Goal: Information Seeking & Learning: Learn about a topic

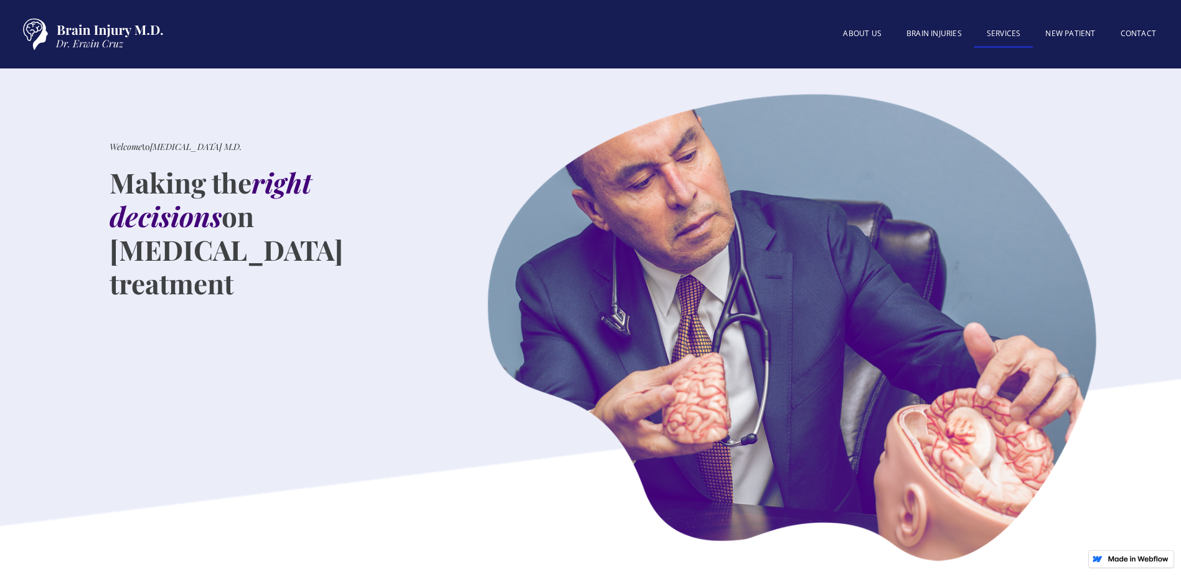
click at [1005, 34] on link "SERVICES" at bounding box center [1004, 34] width 59 height 27
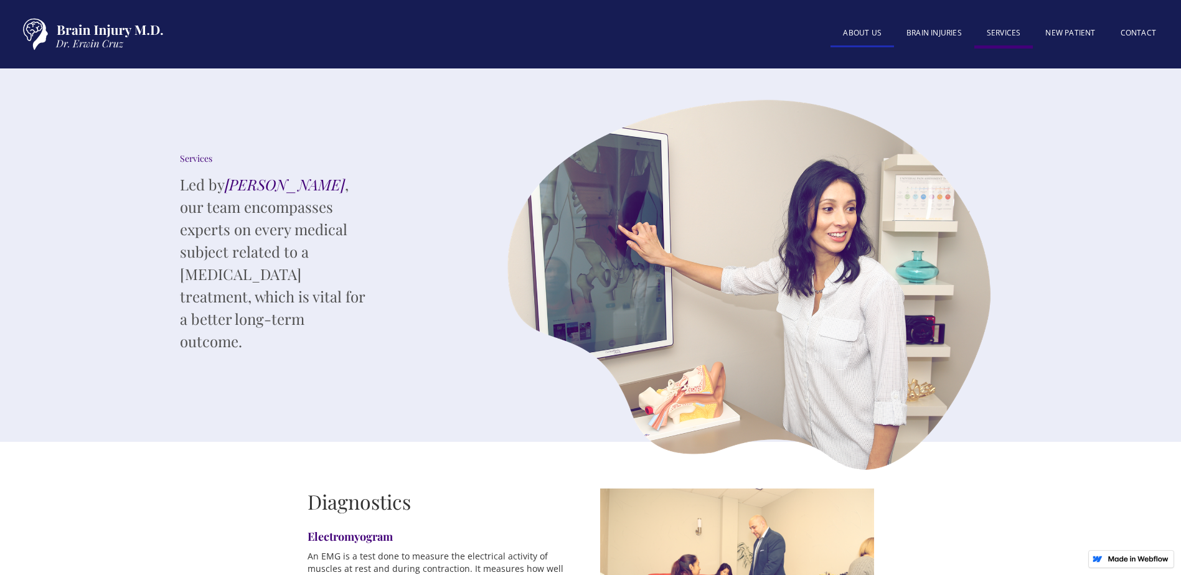
click at [874, 32] on link "About US" at bounding box center [863, 34] width 64 height 27
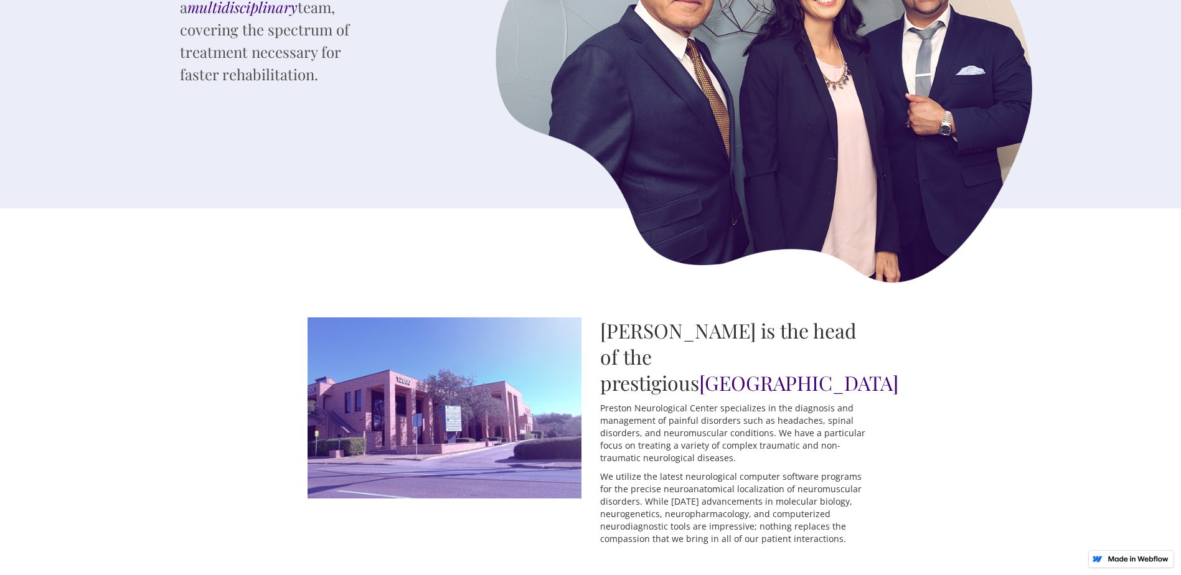
scroll to position [311, 0]
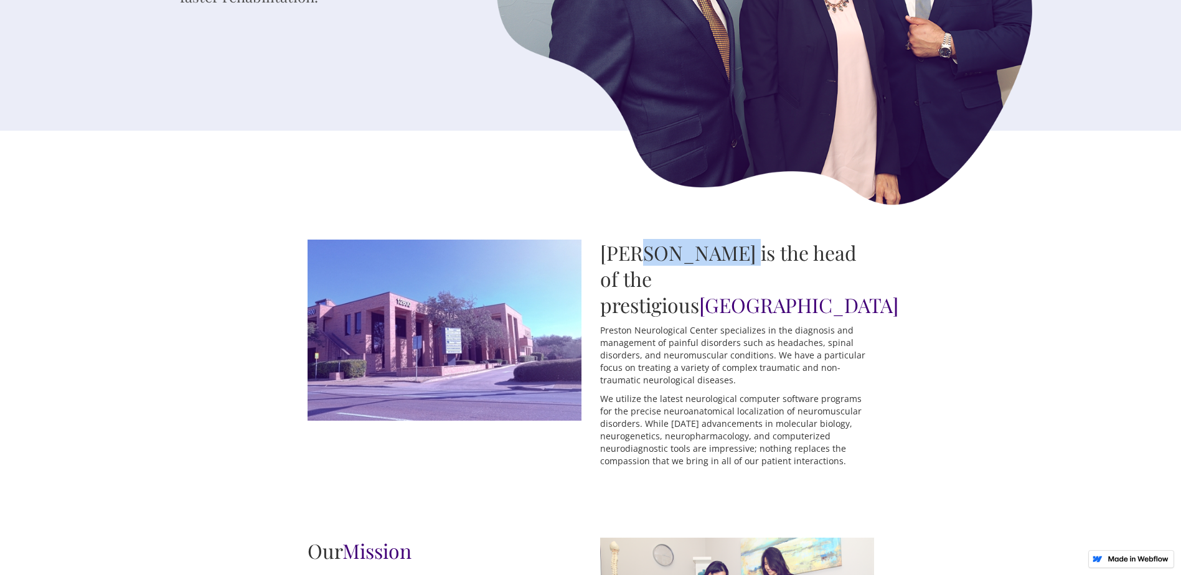
drag, startPoint x: 630, startPoint y: 256, endPoint x: 734, endPoint y: 262, distance: 104.2
click at [734, 262] on h2 "Dr. Erwin Cruz is the head of the prestigious Preston Neurological Center" at bounding box center [737, 279] width 274 height 78
copy h2 "Erwin Cruz"
drag, startPoint x: 741, startPoint y: 282, endPoint x: 780, endPoint y: 304, distance: 44.3
click at [780, 304] on h2 "Dr. Erwin Cruz is the head of the prestigious Preston Neurological Center" at bounding box center [737, 279] width 274 height 78
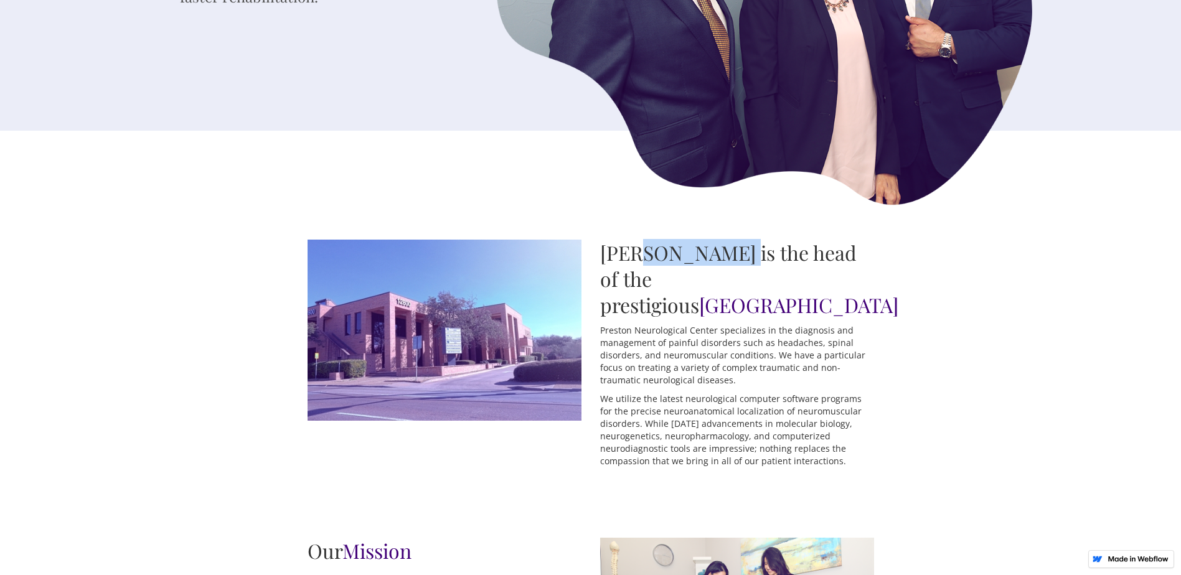
copy span "[GEOGRAPHIC_DATA]"
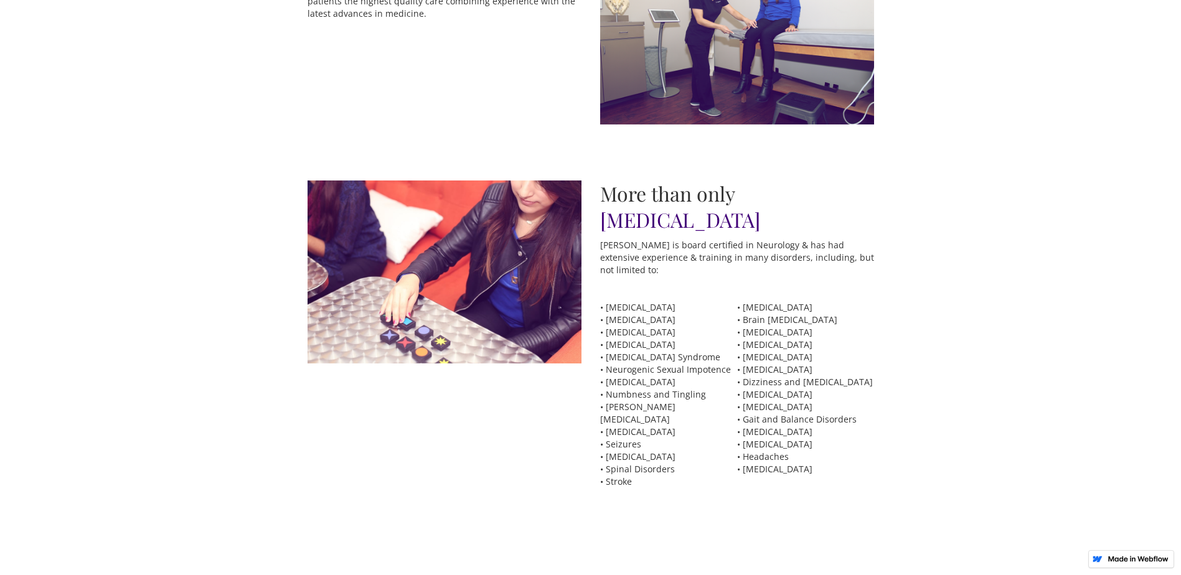
scroll to position [934, 0]
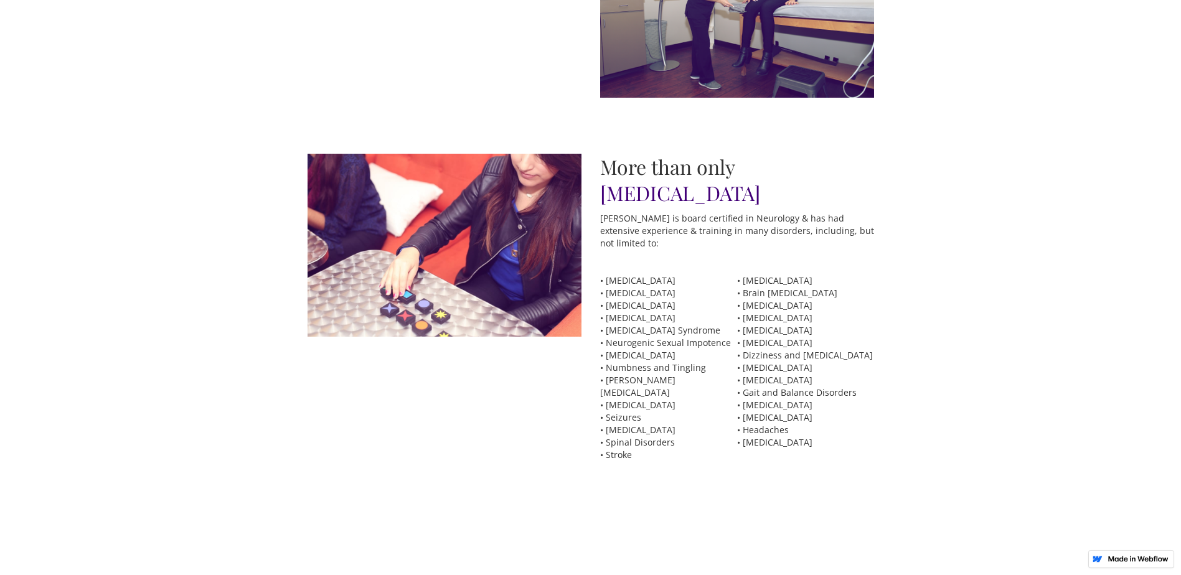
drag, startPoint x: 607, startPoint y: 283, endPoint x: 678, endPoint y: 286, distance: 71.0
click at [678, 286] on p "• Multiple Sclerosis • Muscle Disorders • Myasthenia Gravis • Myopathies • Neur…" at bounding box center [668, 368] width 137 height 187
click at [961, 245] on div "Dr. Erwin Cruz is the head of the prestigious Preston Neurological Center Prest…" at bounding box center [590, 55] width 1181 height 1095
click at [759, 276] on p "• Alzheimer's Disease • Brain Concussions • Brain Hemorrhage • Brain Tumors • C…" at bounding box center [805, 362] width 137 height 174
click at [662, 286] on p "• Multiple Sclerosis • Muscle Disorders • Myasthenia Gravis • Myopathies • Neur…" at bounding box center [668, 368] width 137 height 187
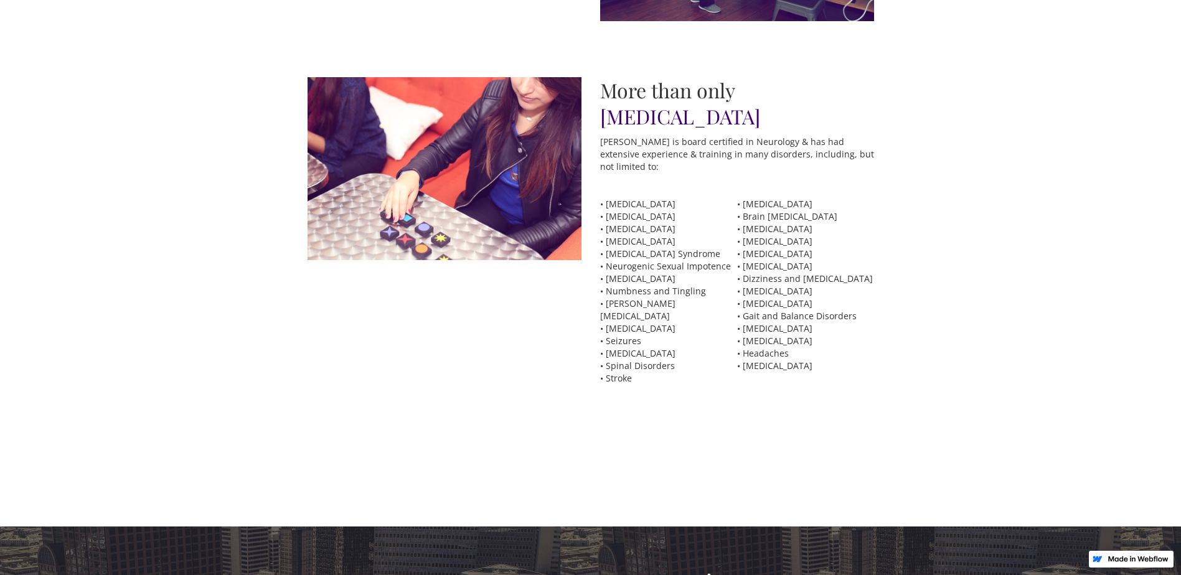
scroll to position [996, 0]
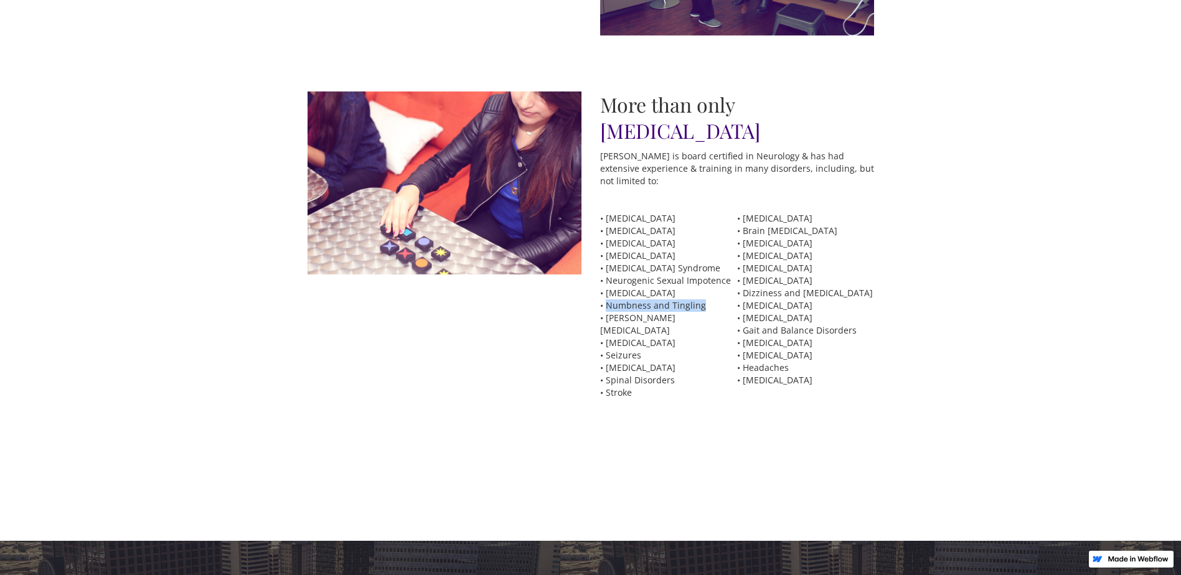
drag, startPoint x: 606, startPoint y: 305, endPoint x: 701, endPoint y: 308, distance: 94.7
click at [701, 308] on p "• Multiple Sclerosis • Muscle Disorders • Myasthenia Gravis • Myopathies • Neur…" at bounding box center [668, 305] width 137 height 187
click at [652, 272] on p "• Multiple Sclerosis • Muscle Disorders • Myasthenia Gravis • Myopathies • Neur…" at bounding box center [668, 305] width 137 height 187
drag, startPoint x: 606, startPoint y: 265, endPoint x: 722, endPoint y: 270, distance: 115.9
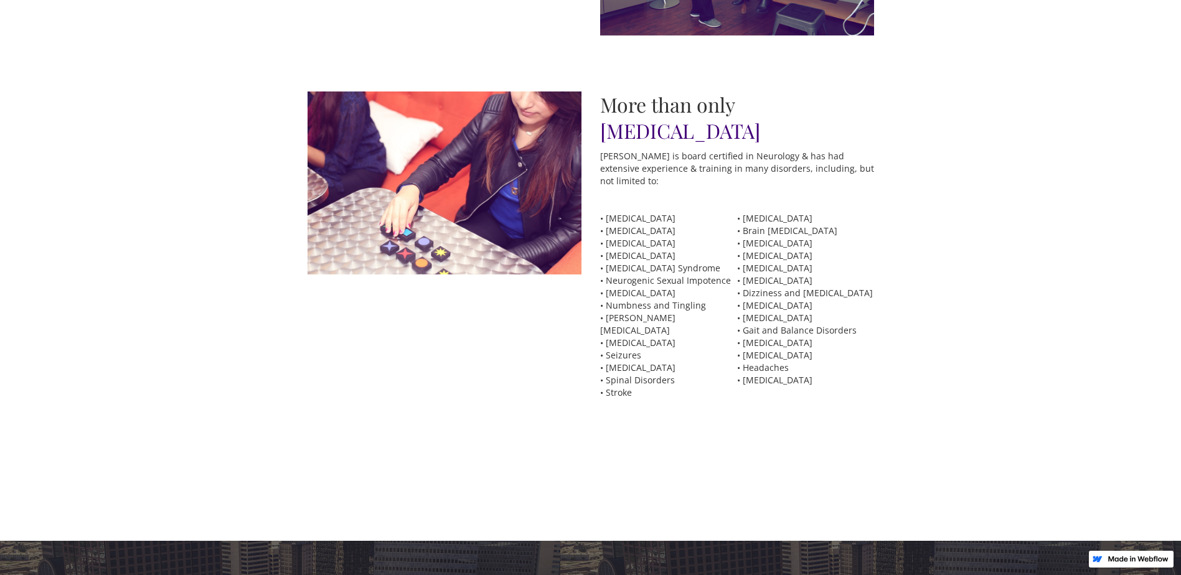
click at [722, 270] on p "• Multiple Sclerosis • Muscle Disorders • Myasthenia Gravis • Myopathies • Neur…" at bounding box center [668, 305] width 137 height 187
copy p "Neurogenic Bowel Syndrome"
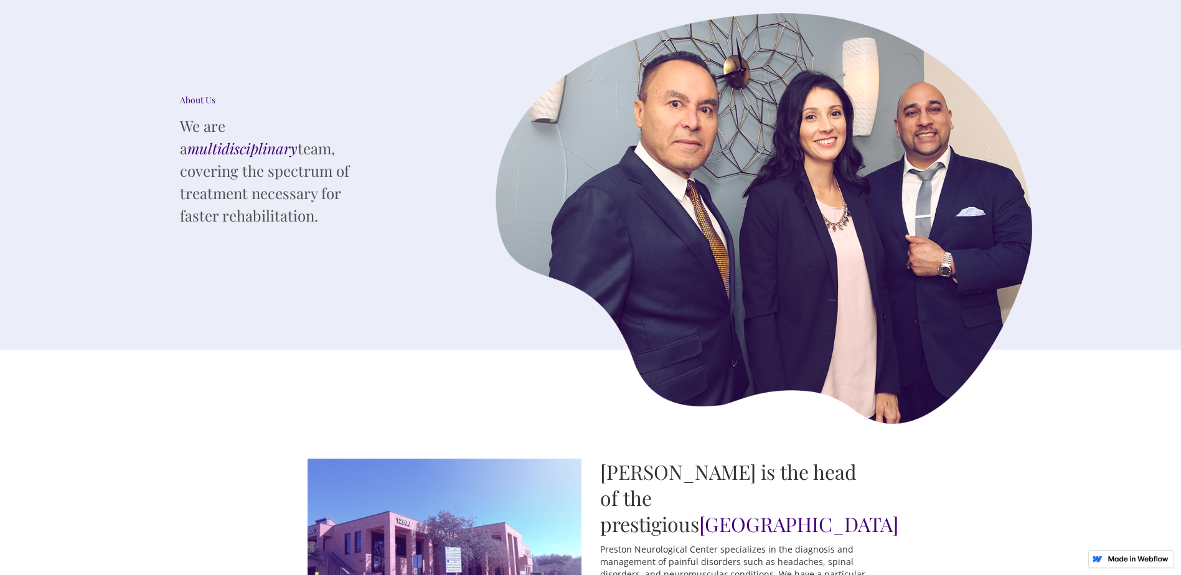
scroll to position [0, 0]
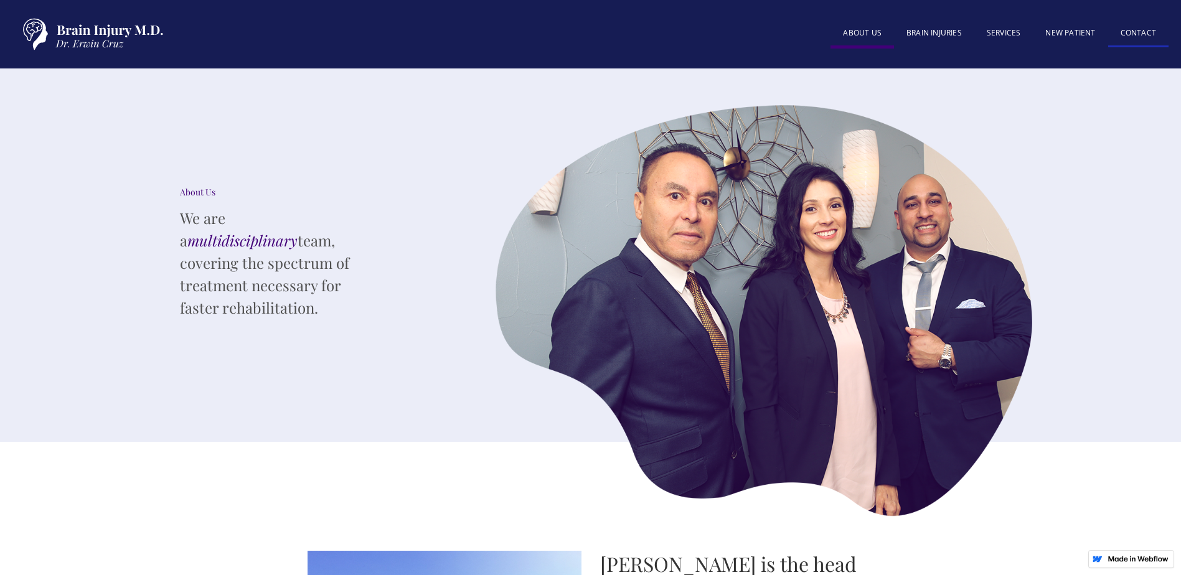
click at [1137, 30] on link "Contact" at bounding box center [1139, 34] width 60 height 27
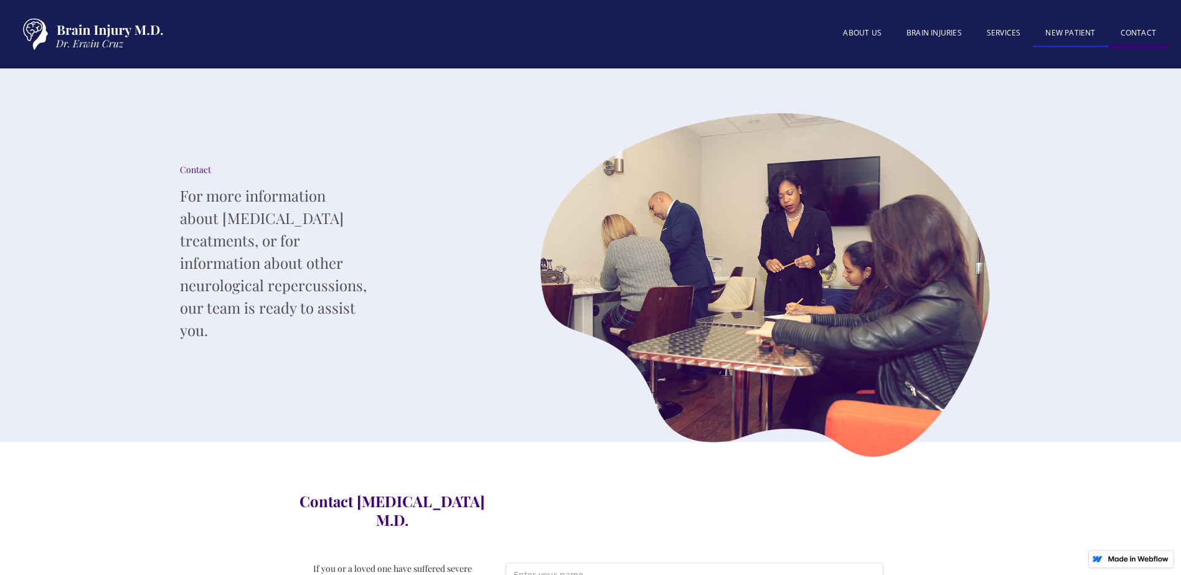
click at [1072, 32] on link "New patient" at bounding box center [1070, 34] width 75 height 27
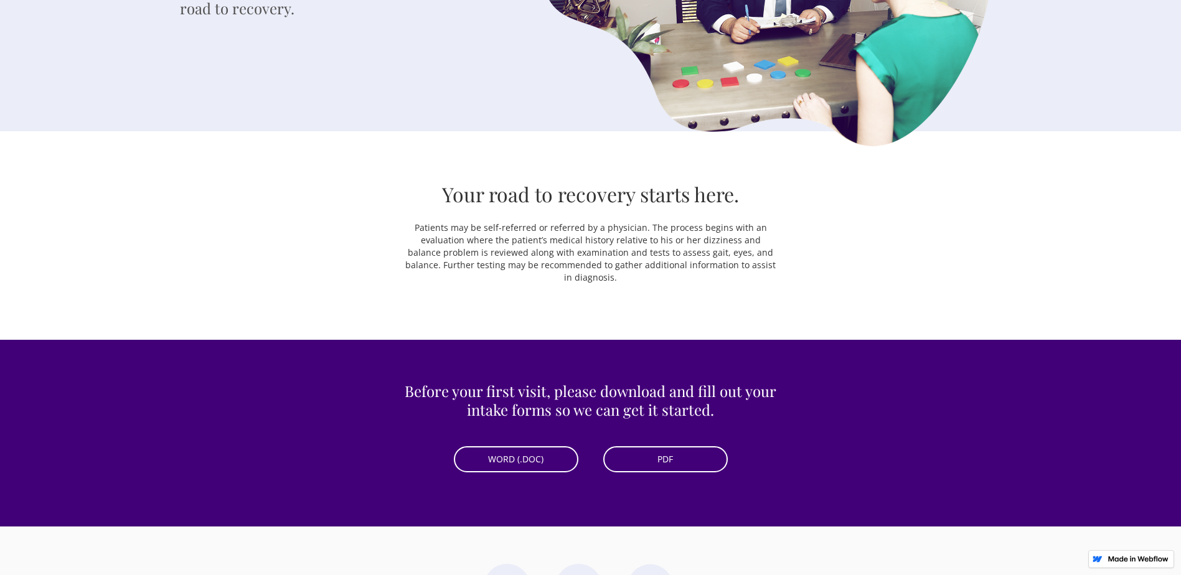
scroll to position [311, 0]
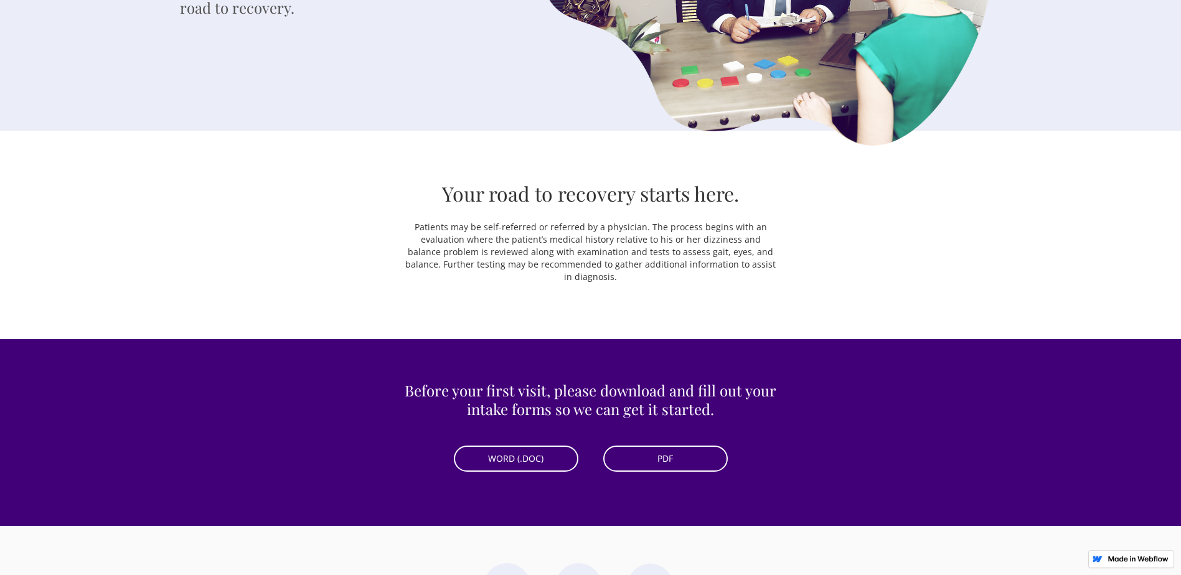
click at [636, 452] on link "PDF" at bounding box center [665, 459] width 125 height 26
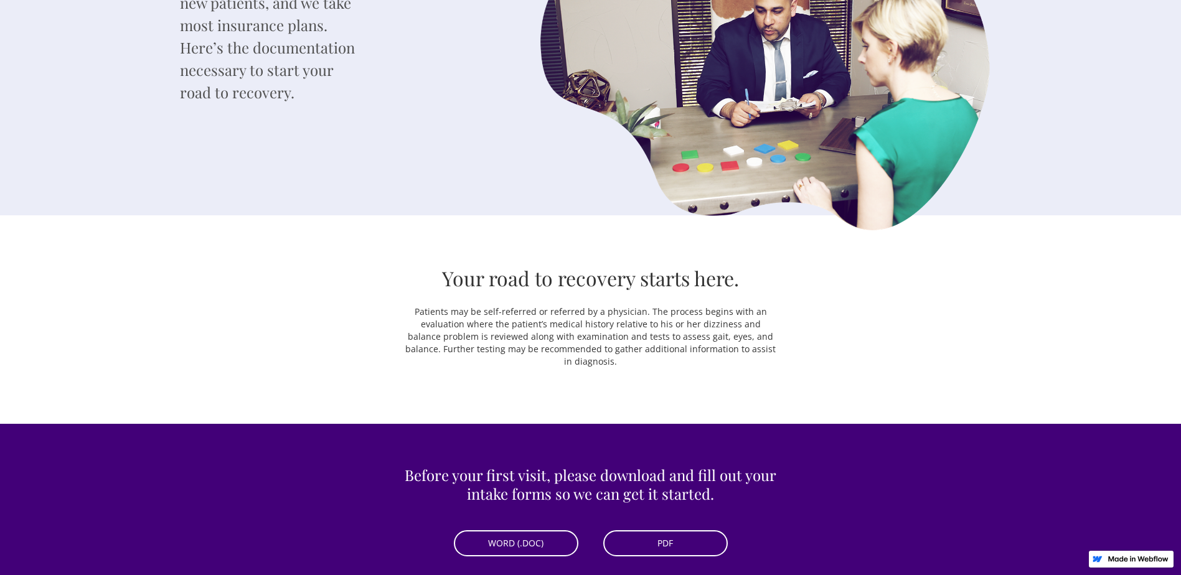
scroll to position [0, 0]
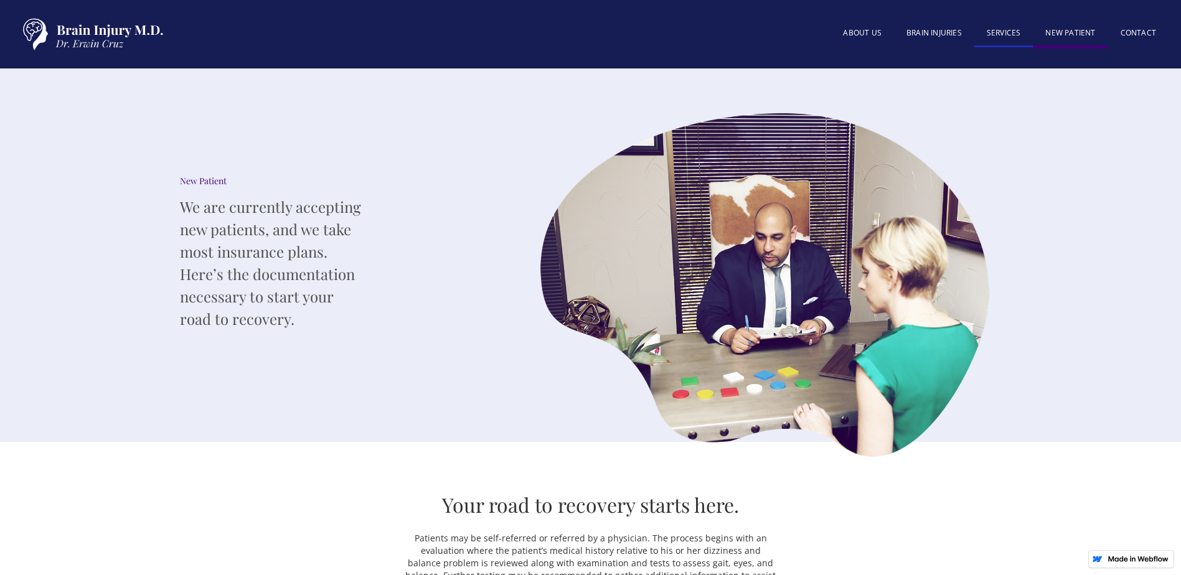
click at [1005, 27] on link "SERVICES" at bounding box center [1004, 34] width 59 height 27
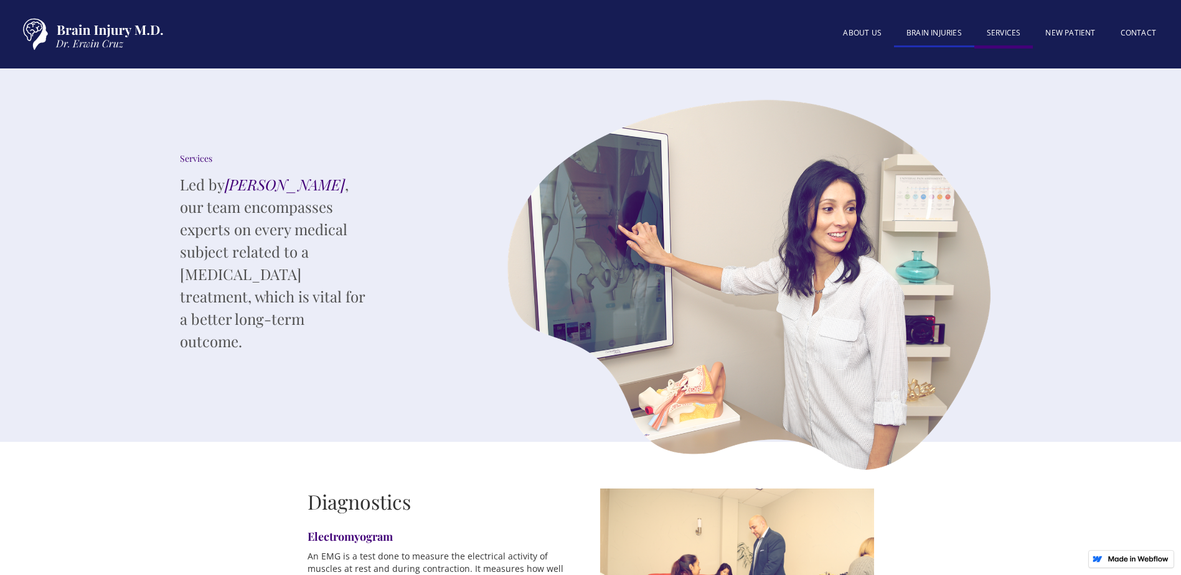
click at [934, 32] on link "BRAIN INJURIES" at bounding box center [934, 34] width 80 height 27
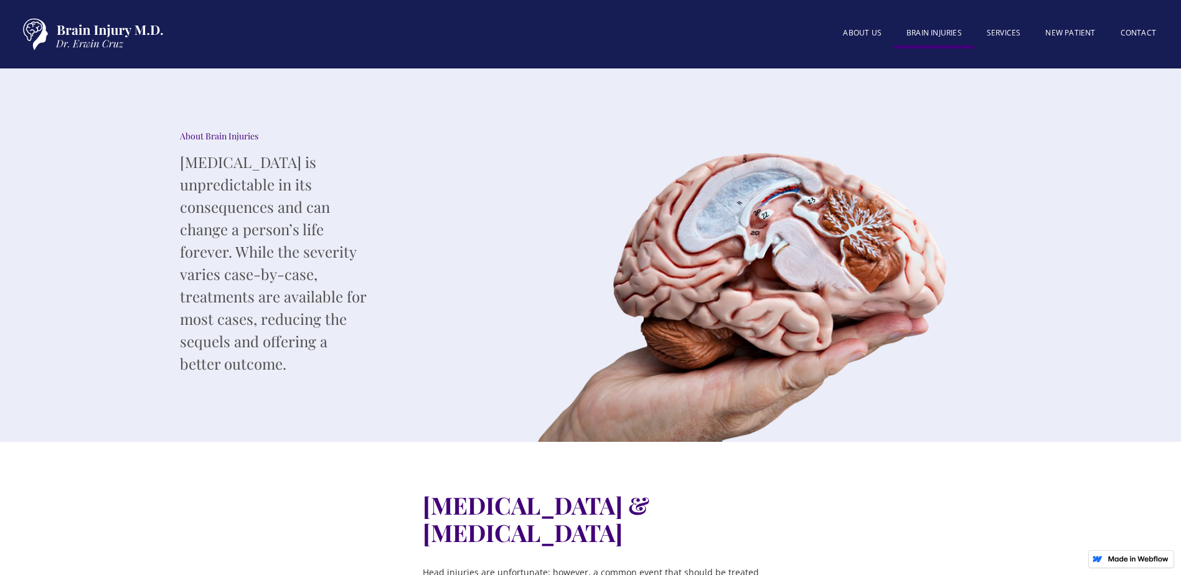
click at [767, 215] on img at bounding box center [765, 274] width 560 height 336
click at [759, 211] on img at bounding box center [765, 274] width 560 height 336
click at [864, 35] on link "About US" at bounding box center [863, 34] width 64 height 27
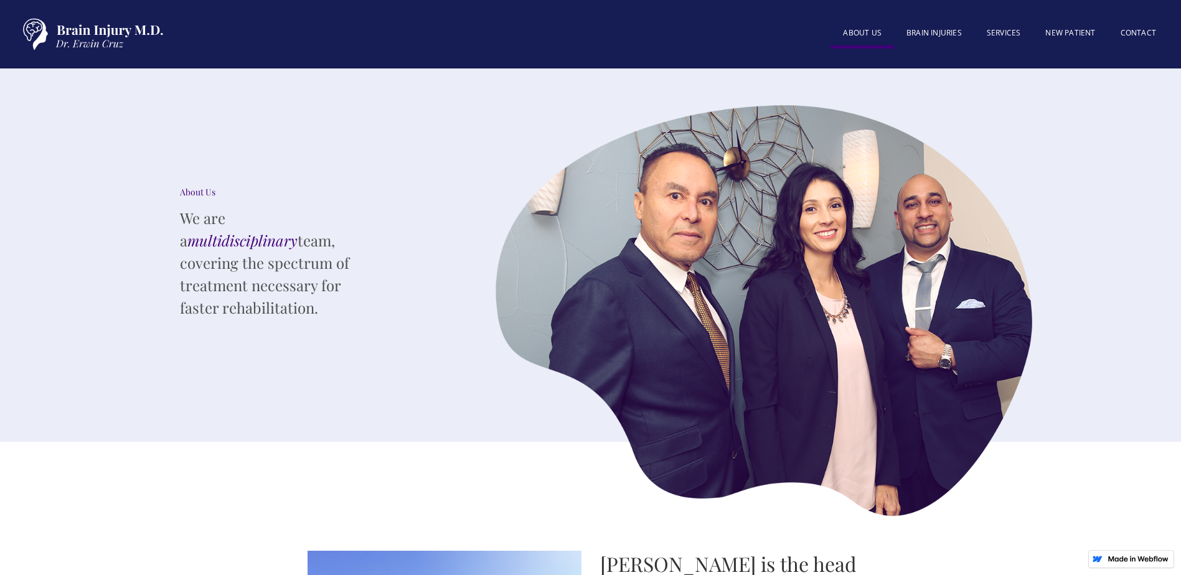
click at [279, 230] on em "multidisciplinary" at bounding box center [242, 240] width 110 height 20
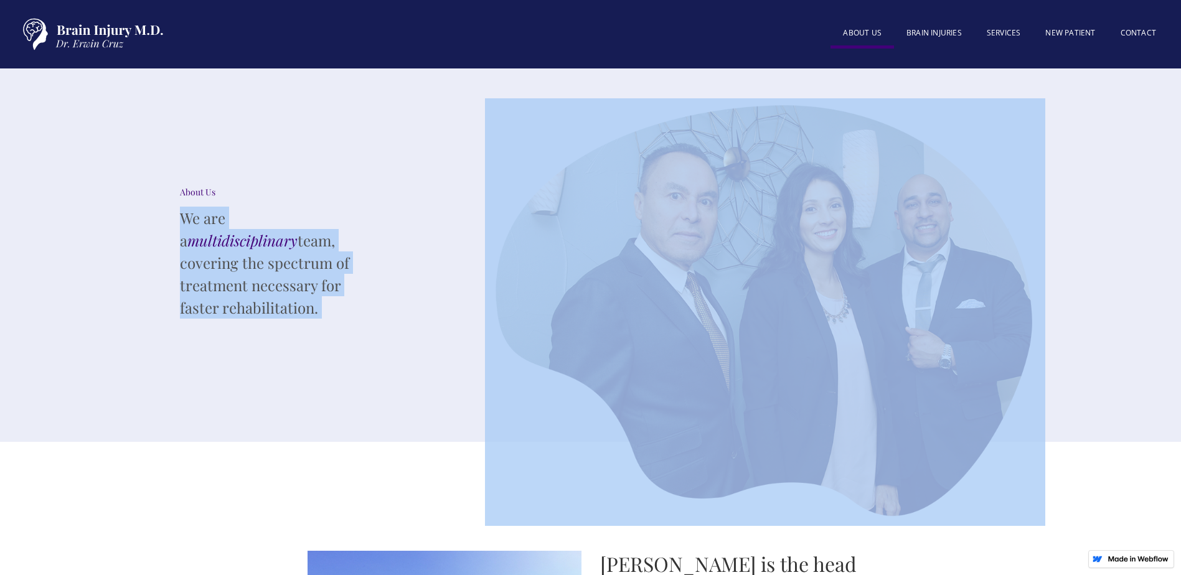
click at [279, 230] on em "multidisciplinary" at bounding box center [242, 240] width 110 height 20
drag, startPoint x: 279, startPoint y: 220, endPoint x: 376, endPoint y: 379, distance: 185.6
click at [376, 379] on div "About Us We are a multidisciplinary team, covering the spectrum of treatment ne…" at bounding box center [273, 256] width 423 height 374
